Goal: Find specific page/section: Find specific page/section

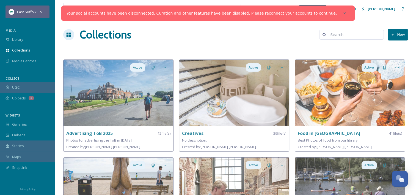
click at [11, 10] on img at bounding box center [11, 11] width 5 height 5
click at [10, 9] on img at bounding box center [11, 11] width 5 height 5
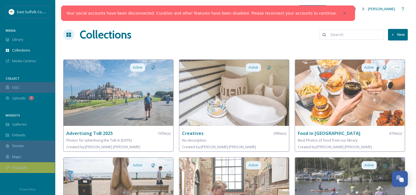
click at [23, 169] on span "SnapLink" at bounding box center [19, 167] width 15 height 5
